Goal: Task Accomplishment & Management: Use online tool/utility

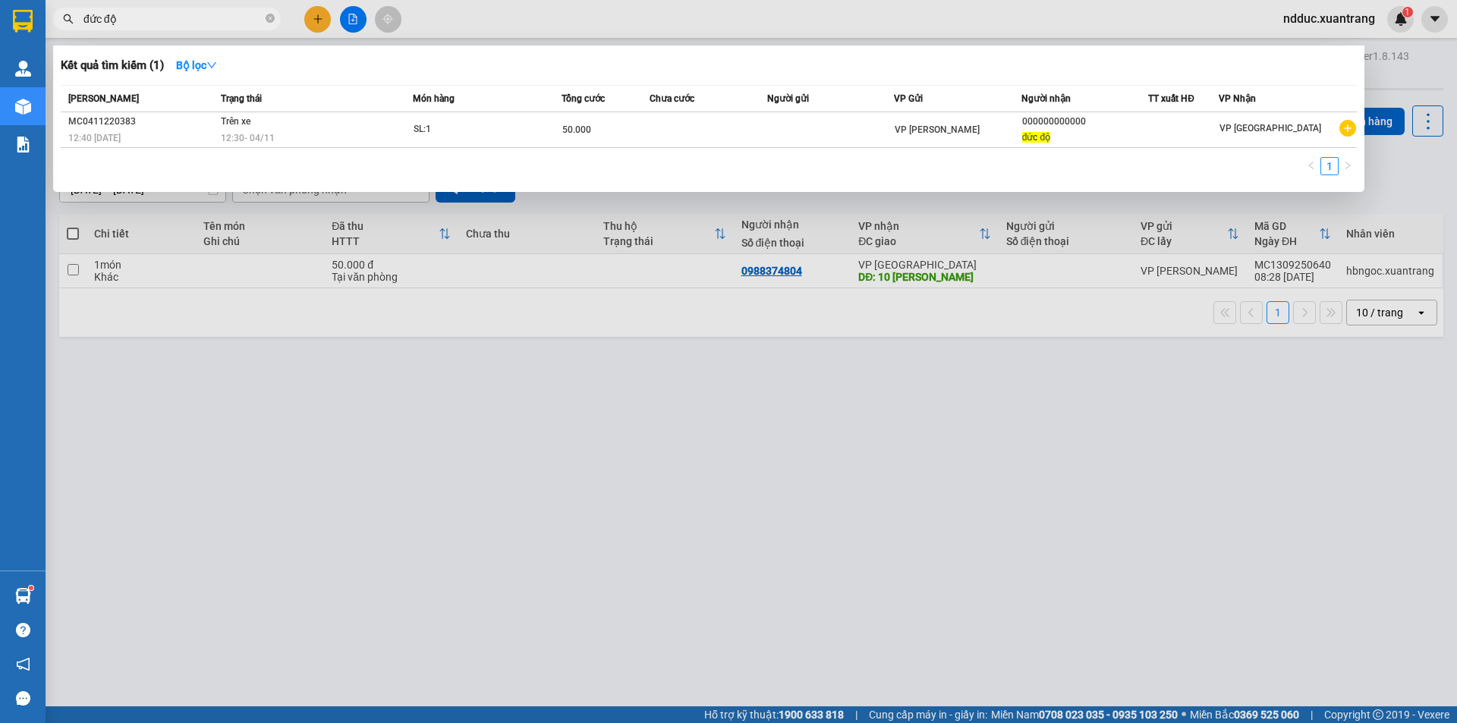
click at [151, 20] on input "đức độ" at bounding box center [172, 19] width 179 height 17
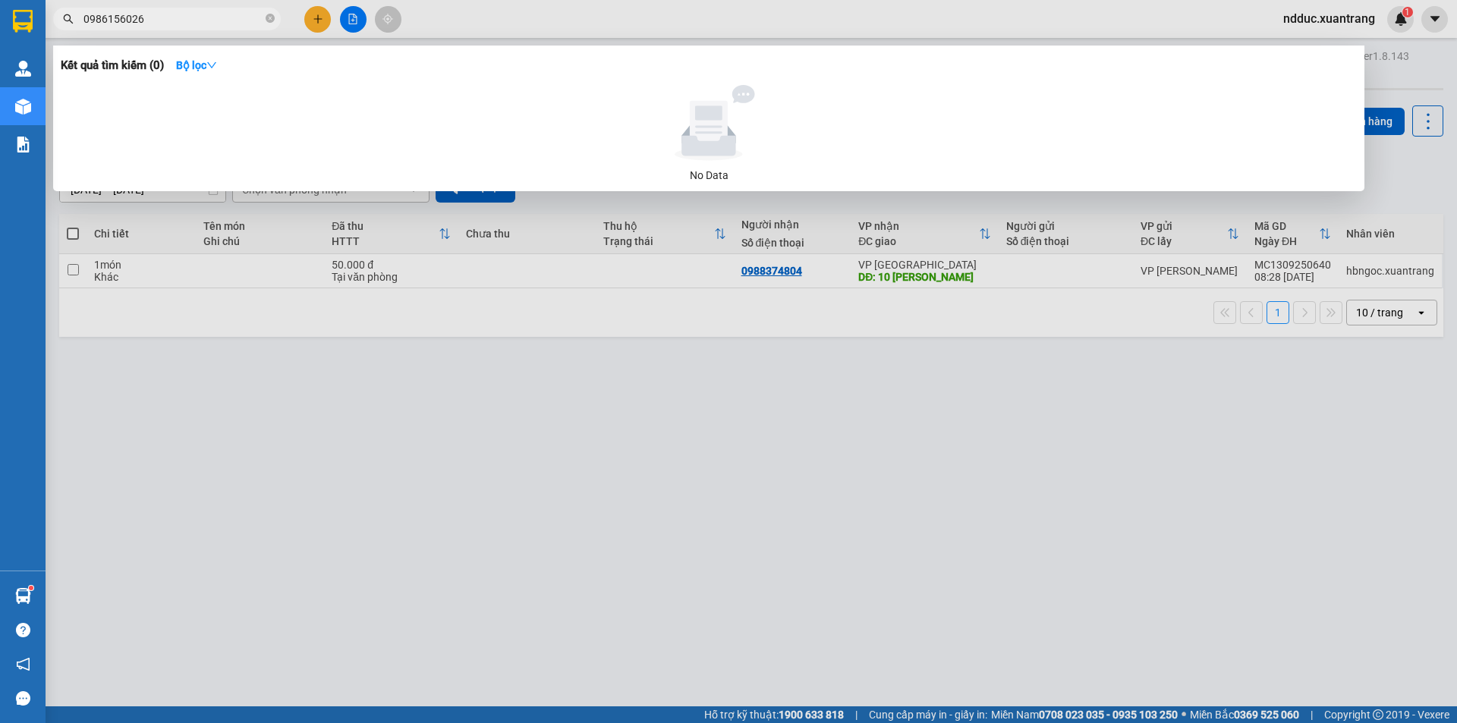
click at [151, 17] on input "0986156026" at bounding box center [172, 19] width 179 height 17
click at [161, 12] on input "0986156026" at bounding box center [172, 19] width 179 height 17
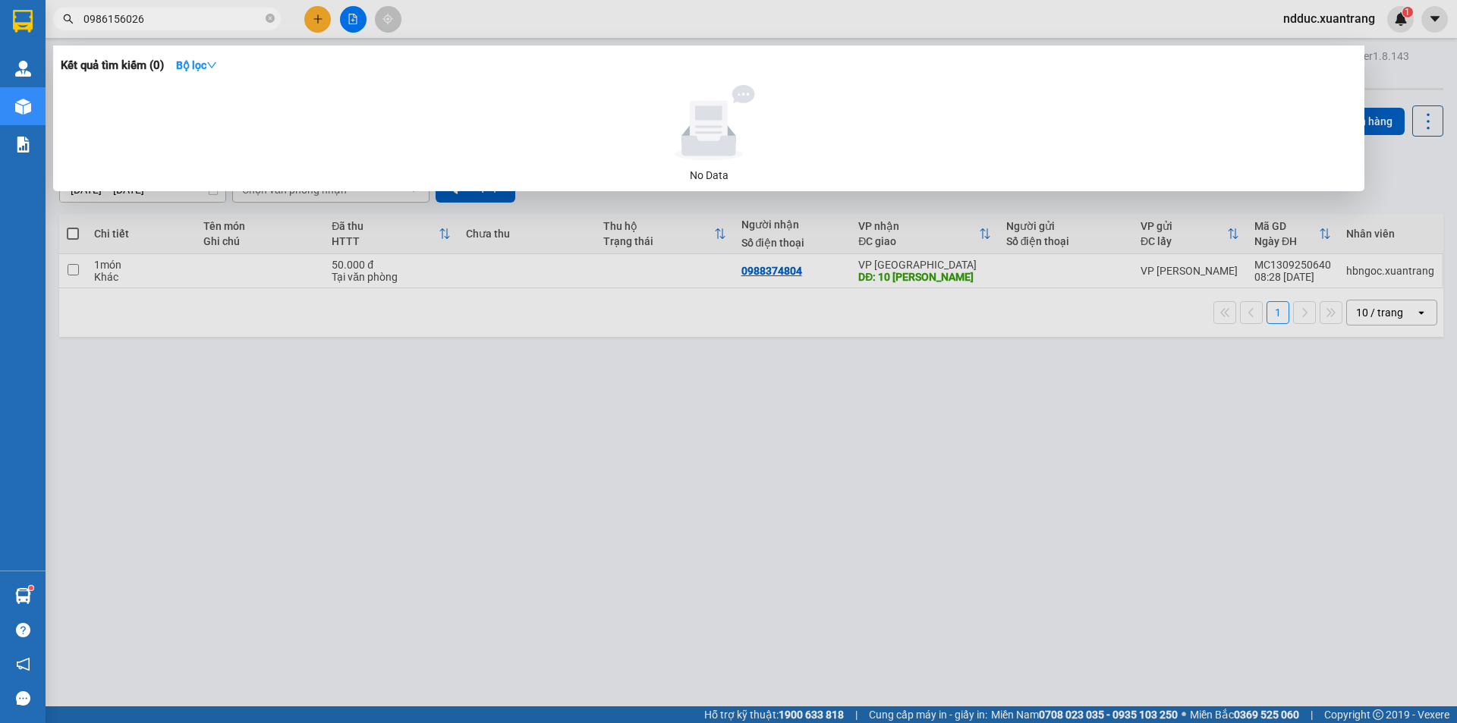
click at [161, 12] on input "0986156026" at bounding box center [172, 19] width 179 height 17
paste input "2922630"
type input "0982922630"
